Goal: Task Accomplishment & Management: Manage account settings

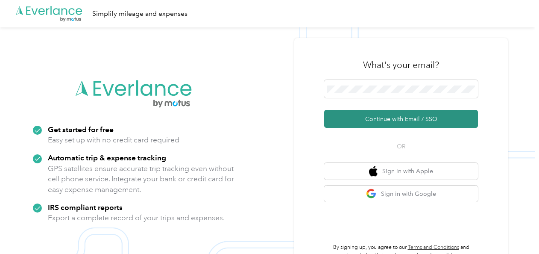
click at [367, 116] on button "Continue with Email / SSO" at bounding box center [401, 119] width 154 height 18
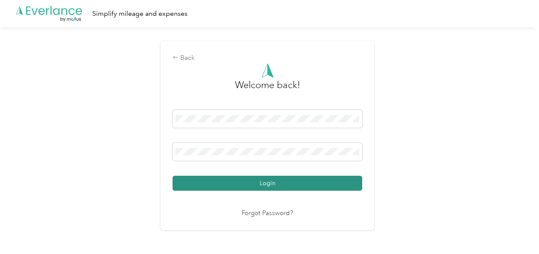
click at [244, 182] on button "Login" at bounding box center [268, 183] width 190 height 15
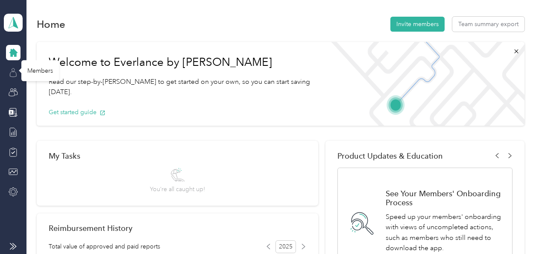
click at [12, 71] on icon at bounding box center [13, 69] width 3 height 3
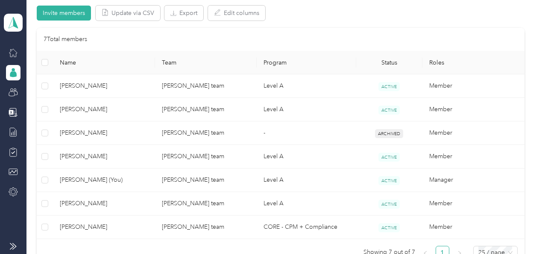
scroll to position [177, 0]
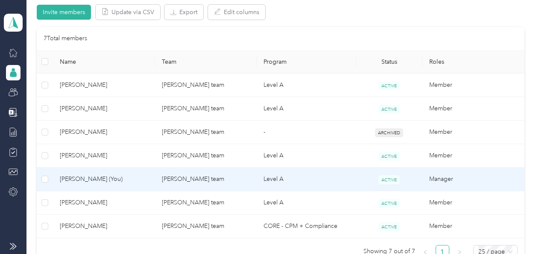
click at [138, 180] on span "[PERSON_NAME] (You)" at bounding box center [104, 178] width 88 height 9
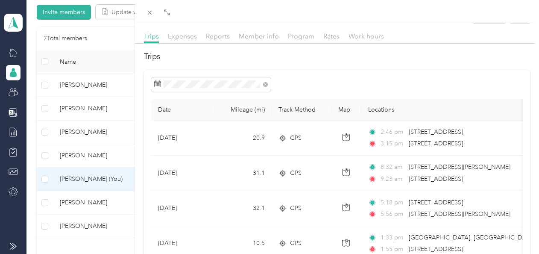
scroll to position [18, 0]
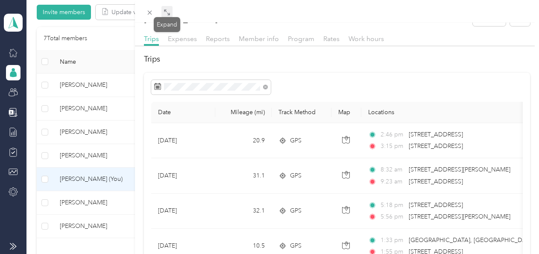
click at [166, 11] on icon at bounding box center [167, 12] width 7 height 7
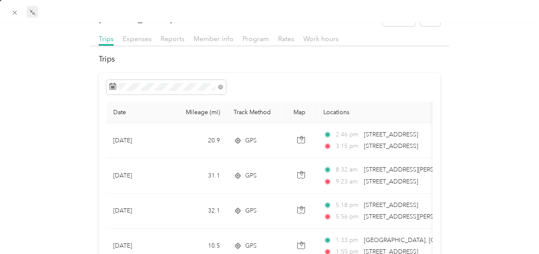
drag, startPoint x: 432, startPoint y: 247, endPoint x: 479, endPoint y: 211, distance: 59.8
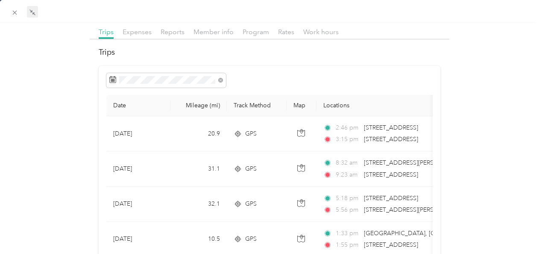
scroll to position [0, 0]
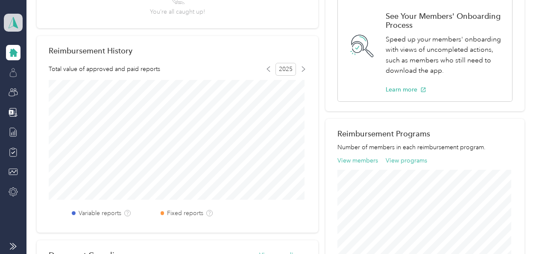
click at [15, 18] on icon at bounding box center [13, 23] width 13 height 12
click at [31, 90] on div "Personal dashboard" at bounding box center [94, 89] width 168 height 15
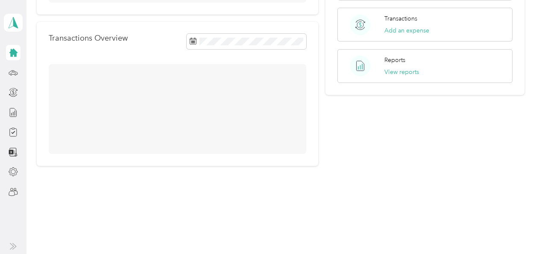
scroll to position [177, 0]
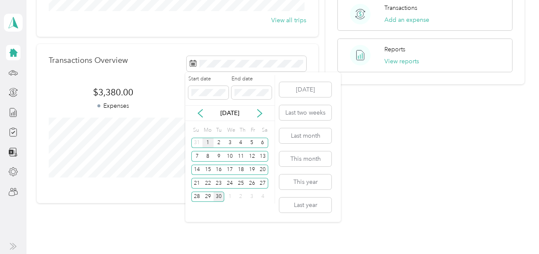
click at [211, 140] on div "1" at bounding box center [208, 143] width 11 height 11
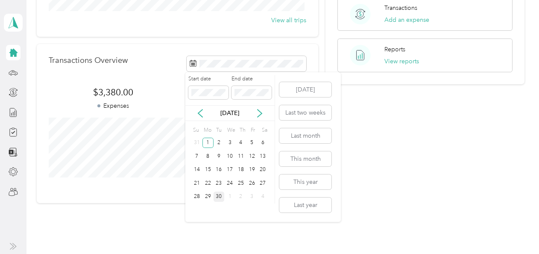
click at [219, 194] on div "30" at bounding box center [219, 196] width 11 height 11
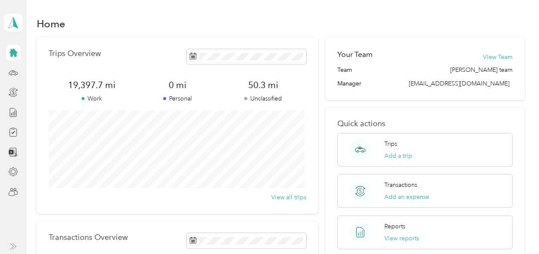
scroll to position [0, 0]
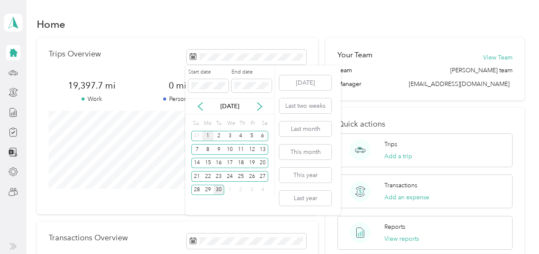
click at [210, 133] on div "1" at bounding box center [208, 136] width 11 height 11
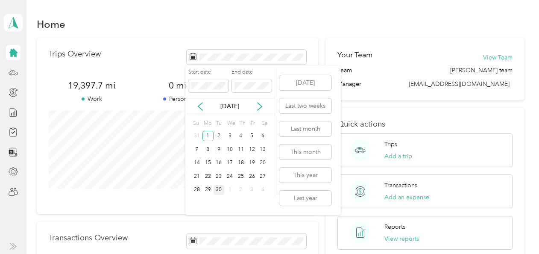
click at [218, 187] on div "30" at bounding box center [219, 190] width 11 height 11
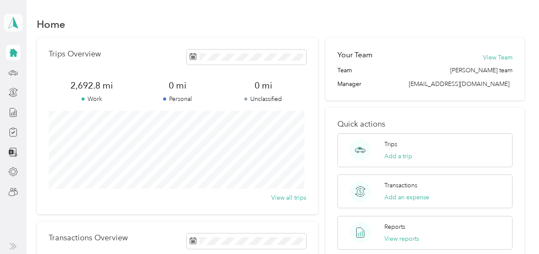
click at [13, 23] on polygon at bounding box center [15, 22] width 5 height 11
click at [35, 70] on div "Team dashboard" at bounding box center [34, 70] width 46 height 9
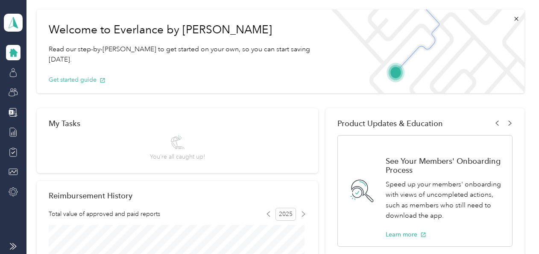
scroll to position [29, 0]
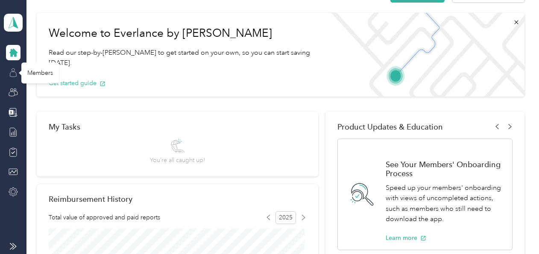
click at [15, 74] on icon at bounding box center [13, 72] width 9 height 9
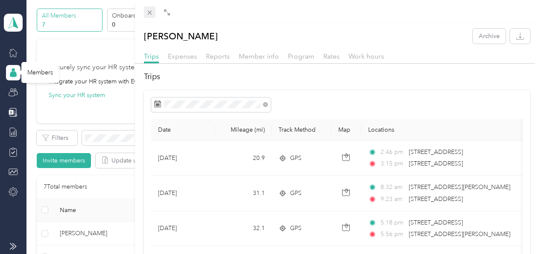
click at [151, 11] on icon at bounding box center [149, 13] width 4 height 4
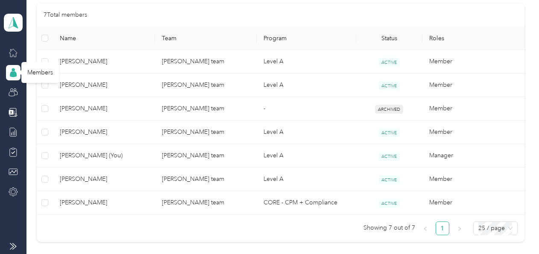
scroll to position [204, 0]
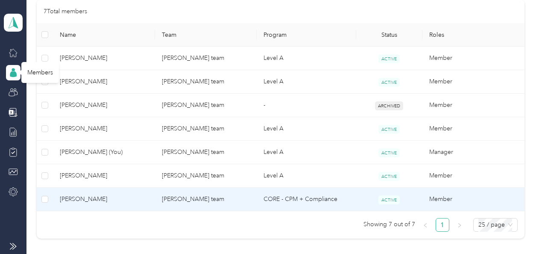
click at [238, 195] on td "[PERSON_NAME] team" at bounding box center [206, 200] width 102 height 24
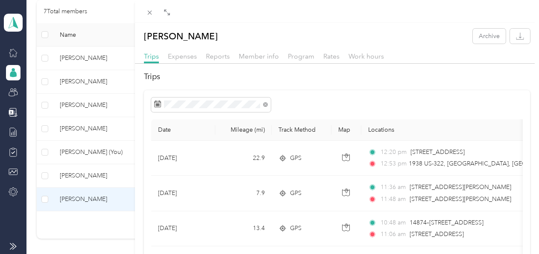
click at [18, 17] on div "[PERSON_NAME] Archive Trips Expenses Reports Member info Program Rates Work hou…" at bounding box center [269, 127] width 539 height 254
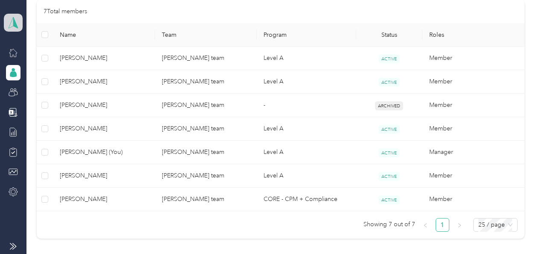
click at [15, 24] on polygon at bounding box center [15, 22] width 5 height 11
click at [26, 112] on div "You’re signed in as [EMAIL_ADDRESS][DOMAIN_NAME] Team dashboard Personal dashbo…" at bounding box center [94, 75] width 180 height 87
click at [18, 29] on span at bounding box center [13, 23] width 19 height 18
click at [32, 108] on div "Log out" at bounding box center [27, 105] width 33 height 9
